Goal: Register for event/course

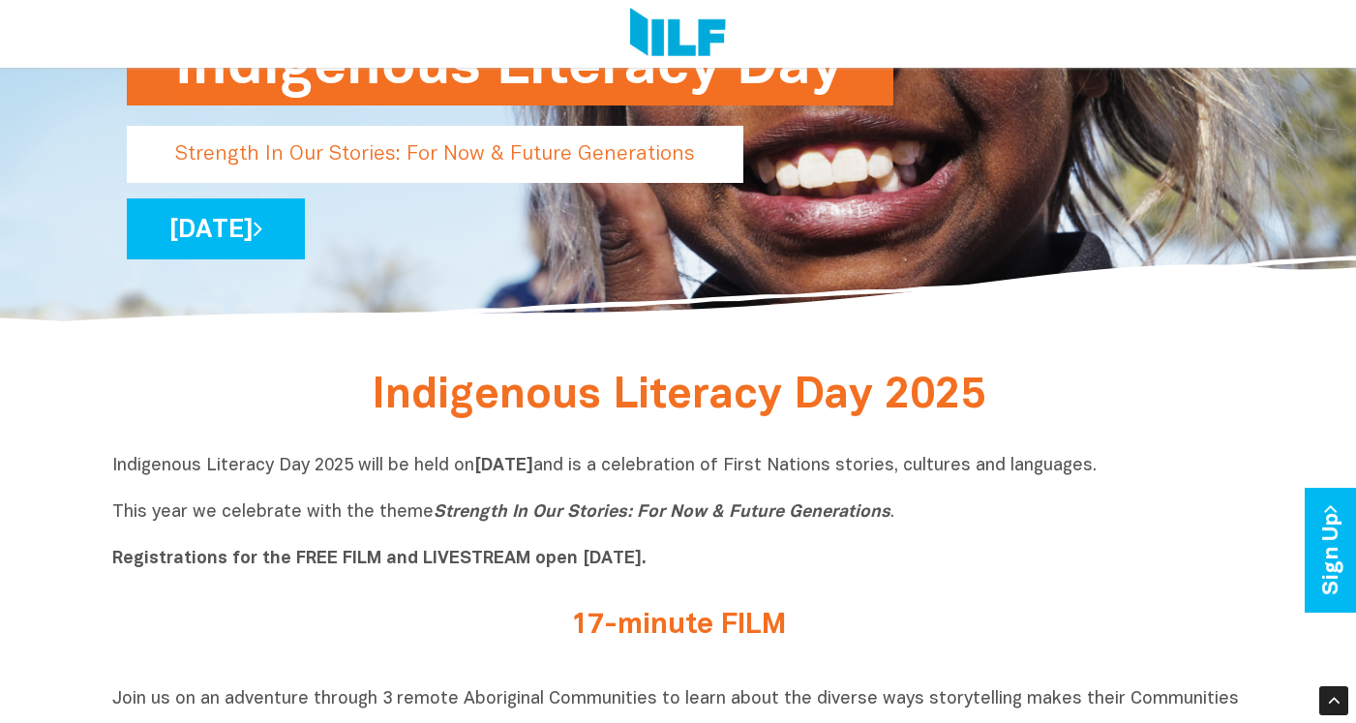
scroll to position [484, 0]
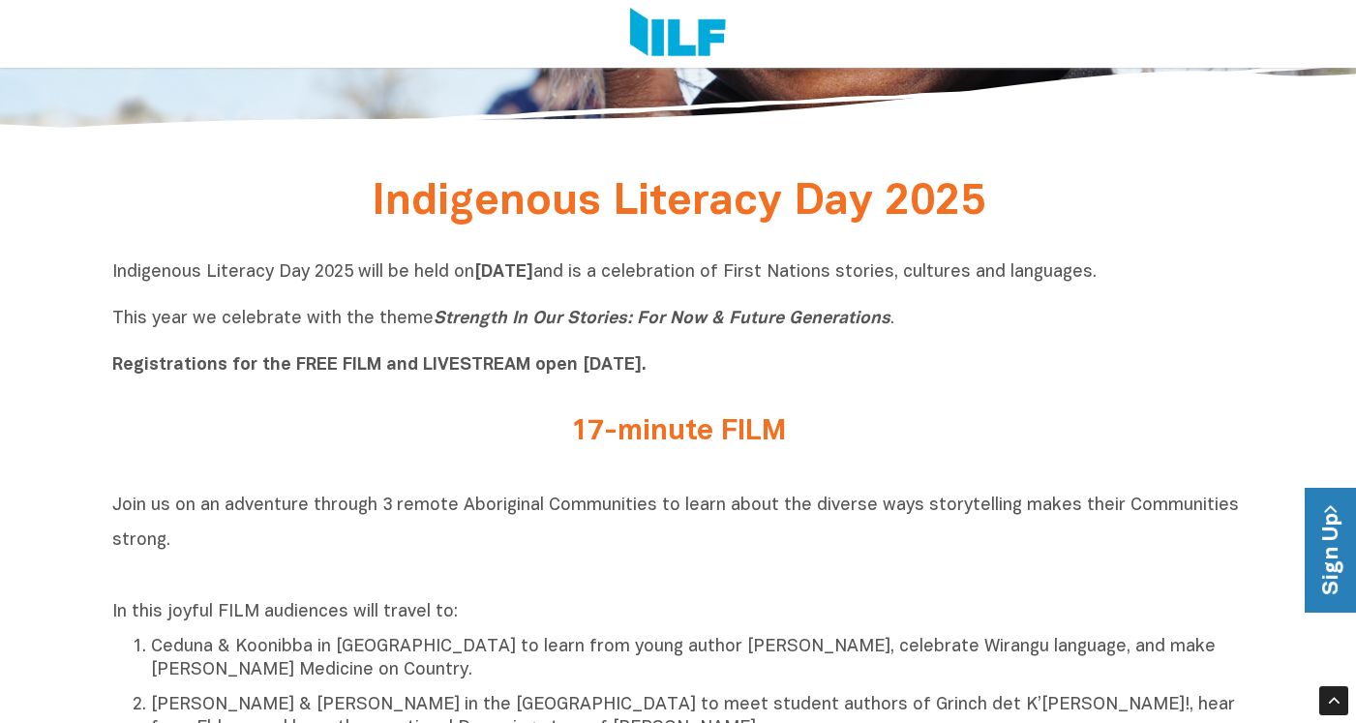
click at [1337, 554] on link "Sign Up" at bounding box center [1331, 550] width 55 height 125
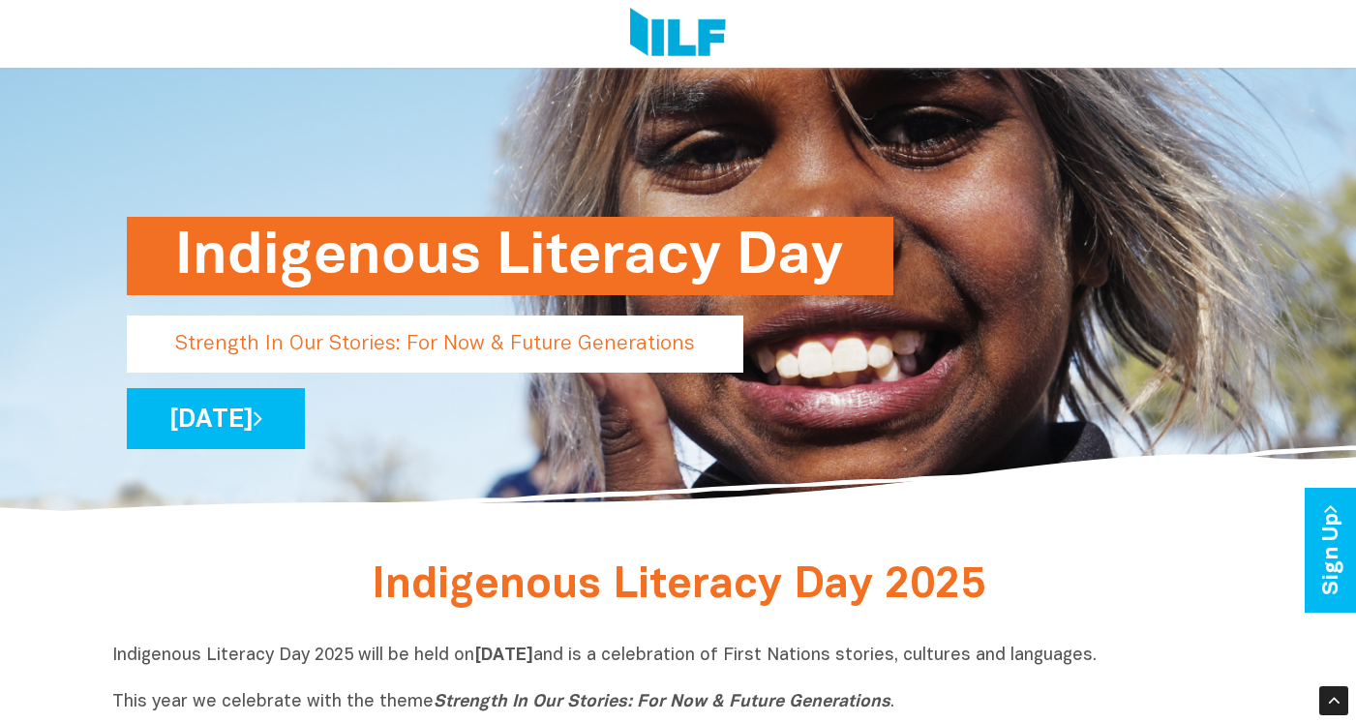
scroll to position [4, 0]
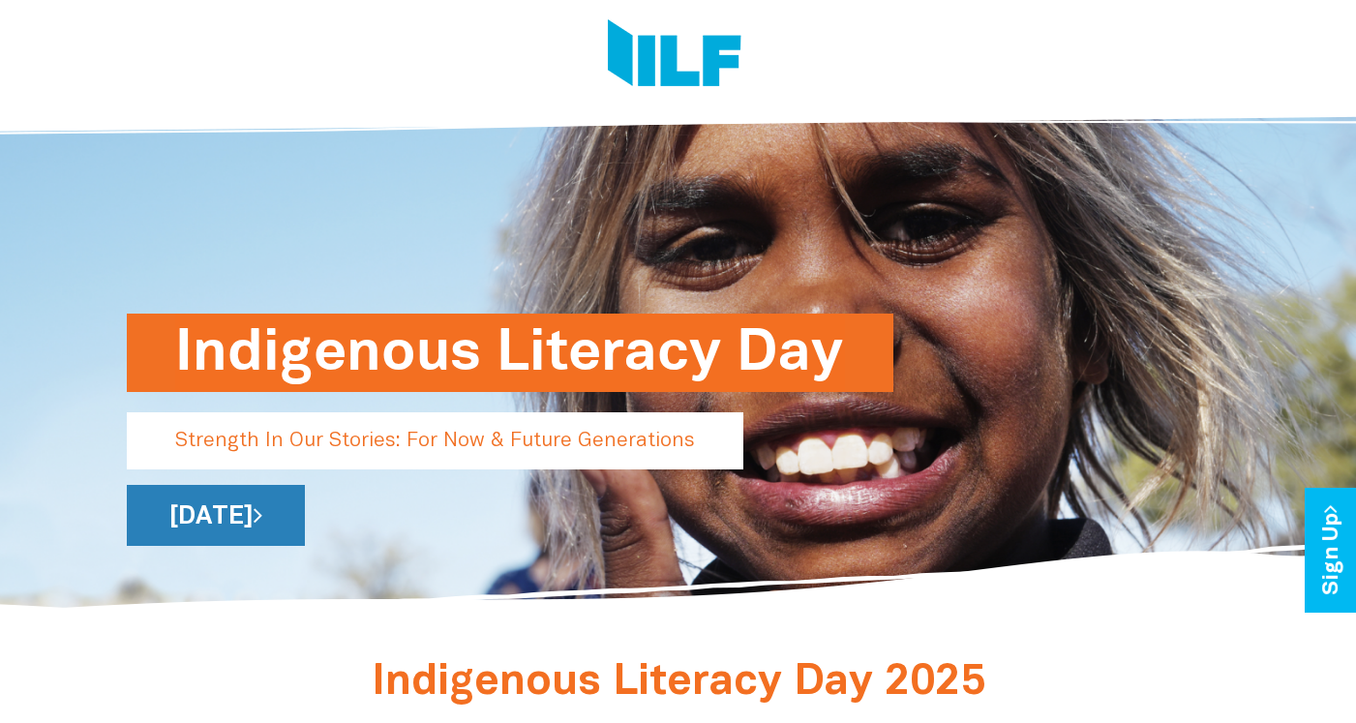
click at [305, 524] on link "[DATE]" at bounding box center [216, 515] width 178 height 61
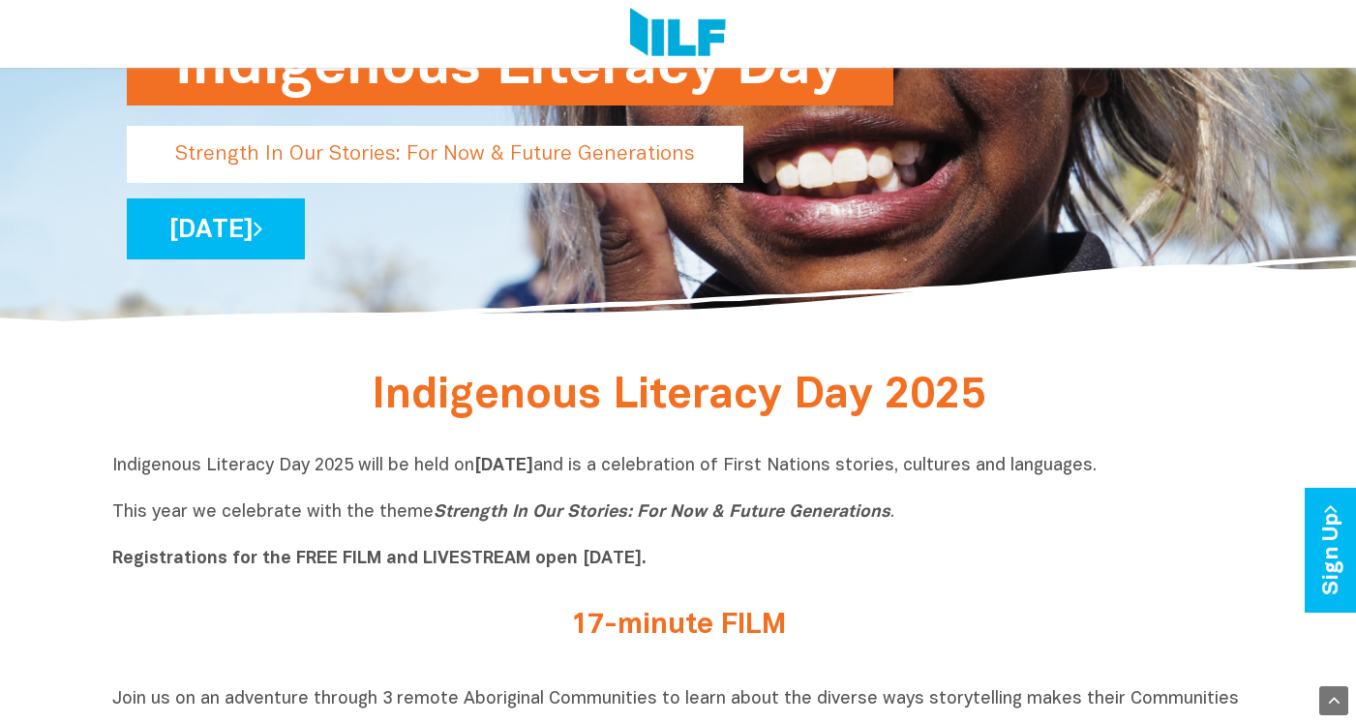
scroll to position [484, 0]
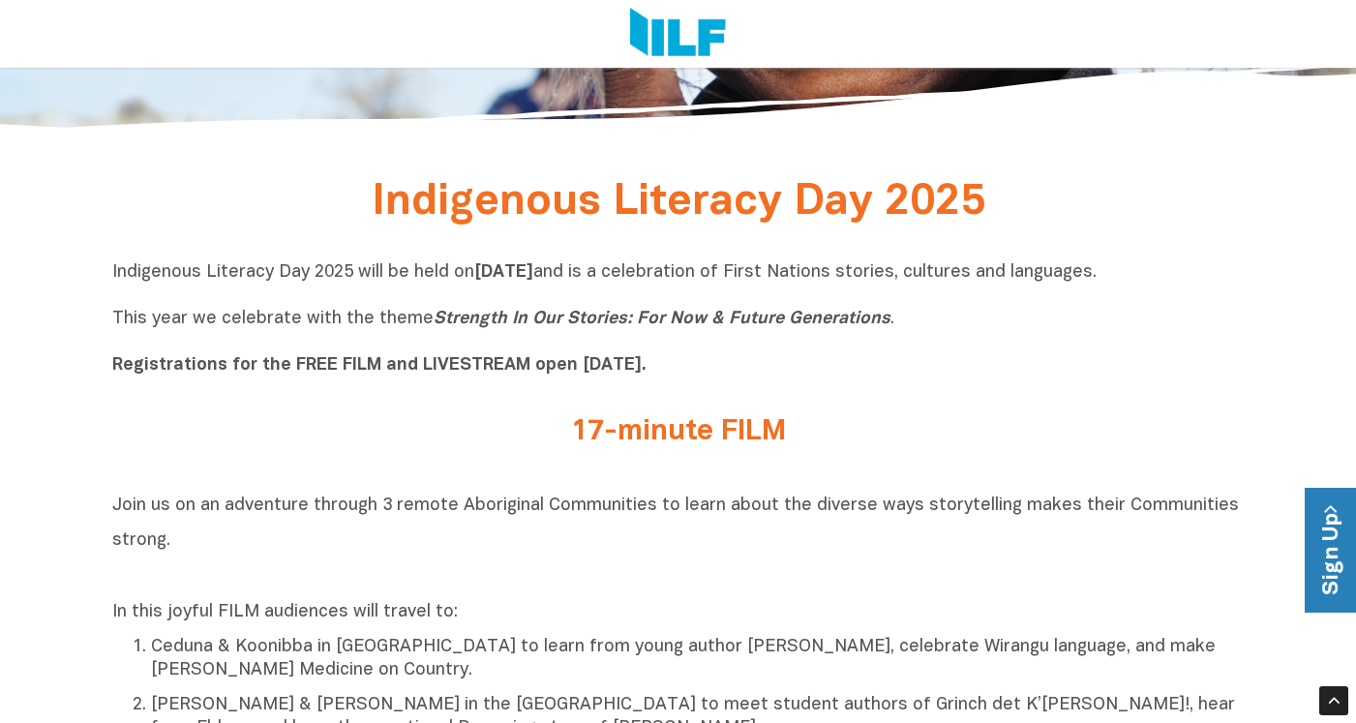
click at [1323, 582] on link "Sign Up" at bounding box center [1331, 550] width 55 height 125
